Goal: Understand process/instructions: Learn how to perform a task or action

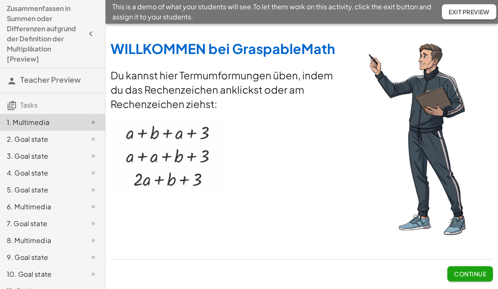
click at [460, 273] on span "Continue" at bounding box center [470, 274] width 32 height 8
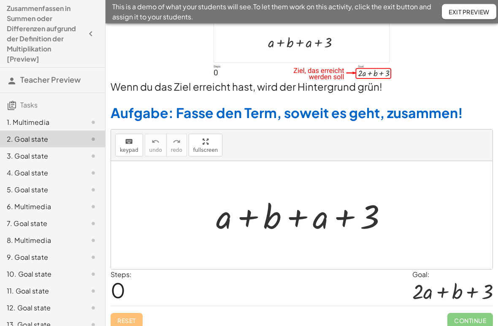
scroll to position [43, 0]
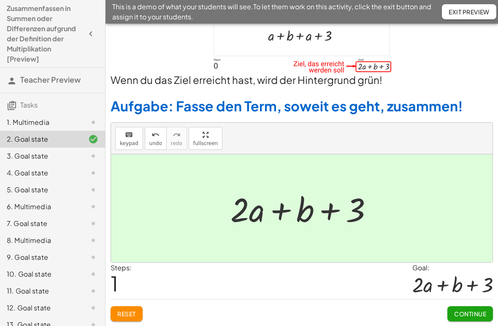
click at [454, 289] on span "Continue" at bounding box center [470, 314] width 32 height 8
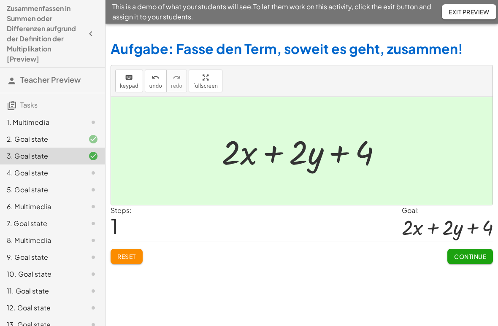
click at [448, 260] on button "Continue" at bounding box center [470, 256] width 46 height 15
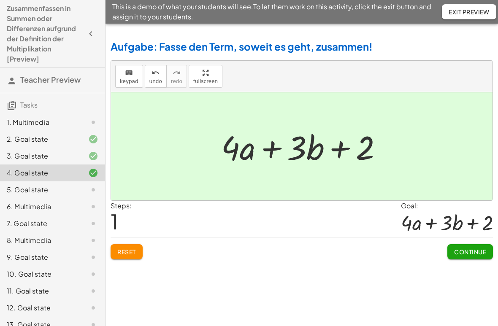
click at [451, 252] on button "Continue" at bounding box center [470, 251] width 46 height 15
